Goal: Information Seeking & Learning: Learn about a topic

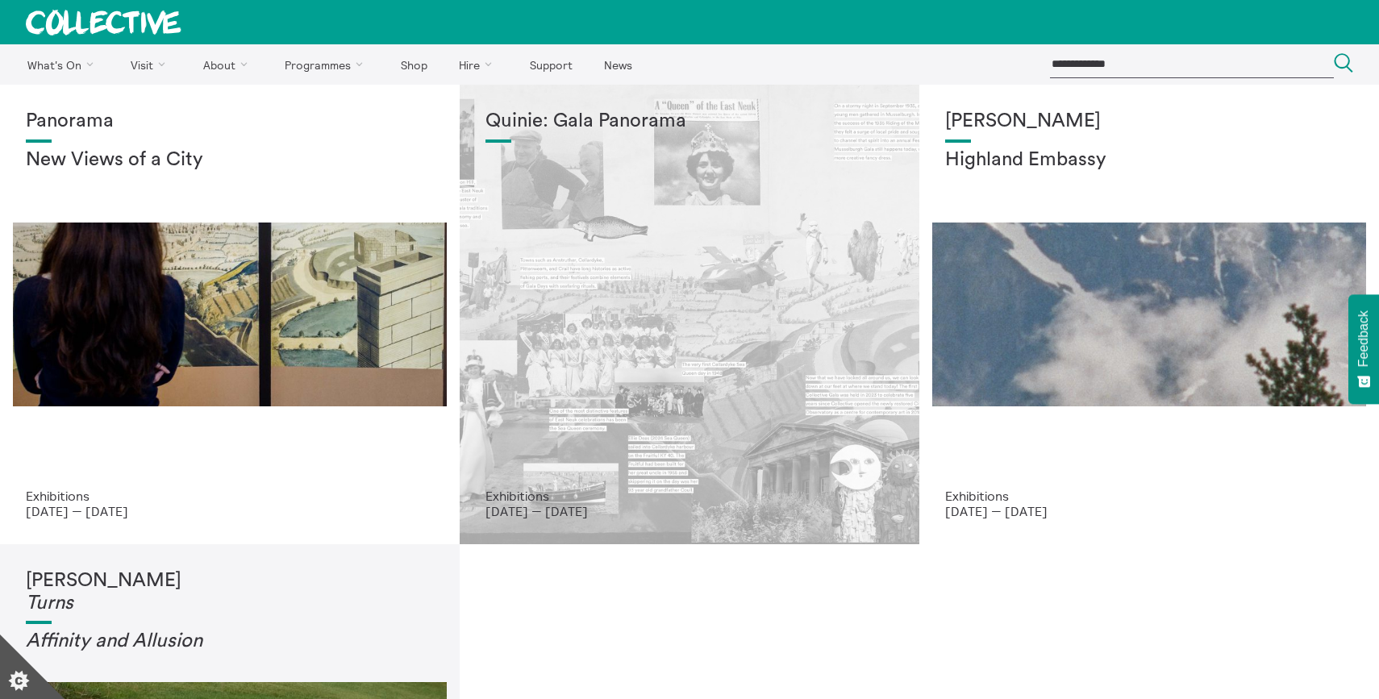
click at [839, 311] on div "Quinie: Gala Panorama" at bounding box center [689, 299] width 408 height 378
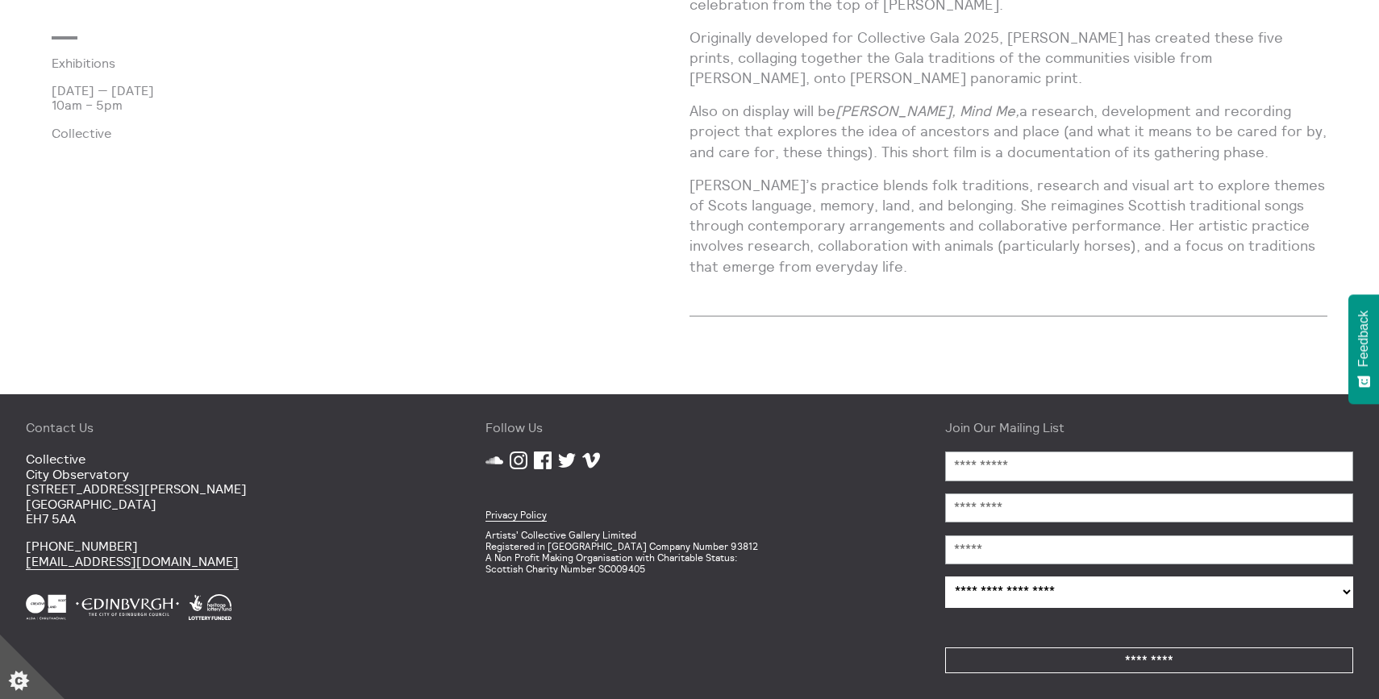
scroll to position [1183, 0]
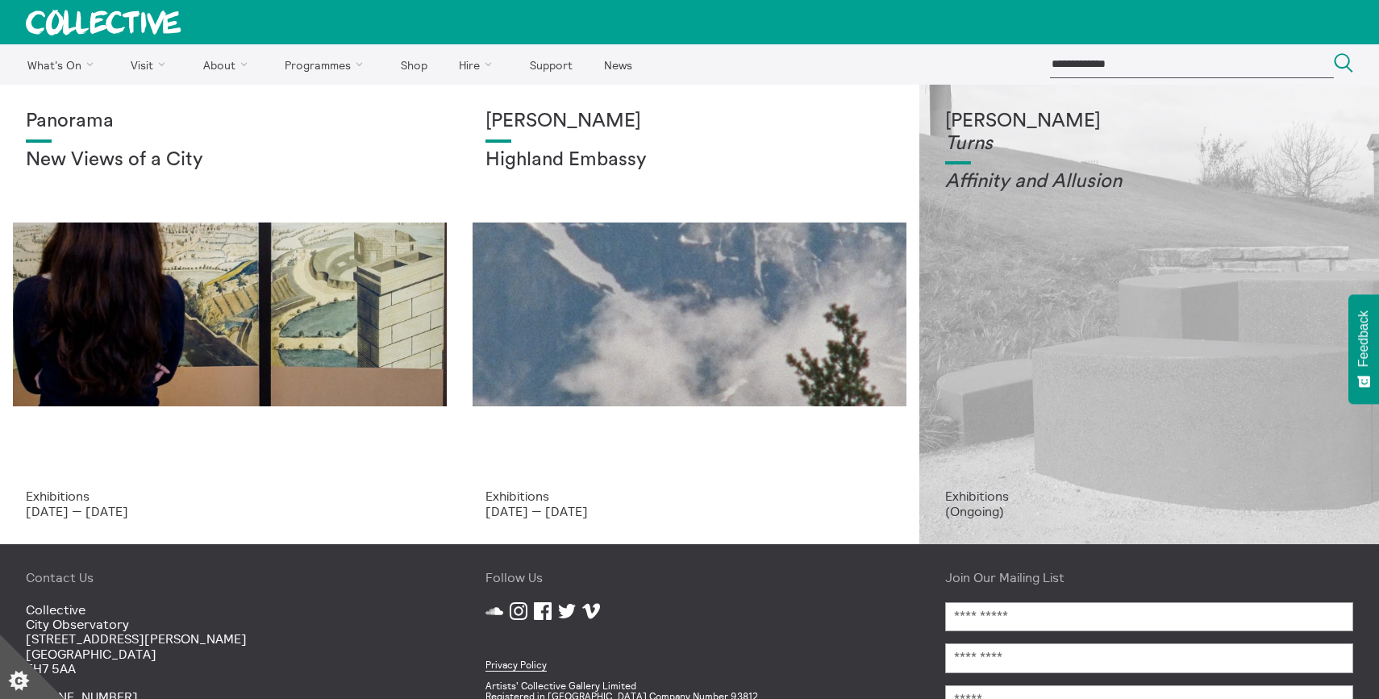
click at [1209, 425] on div "Tessa Lynch Turns Affinity and Allusi on" at bounding box center [1149, 299] width 408 height 378
